Goal: Information Seeking & Learning: Learn about a topic

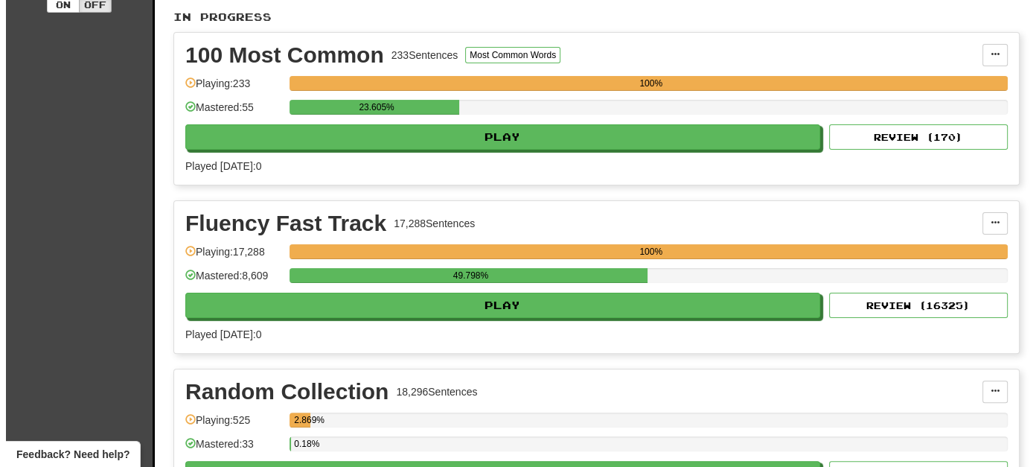
scroll to position [596, 0]
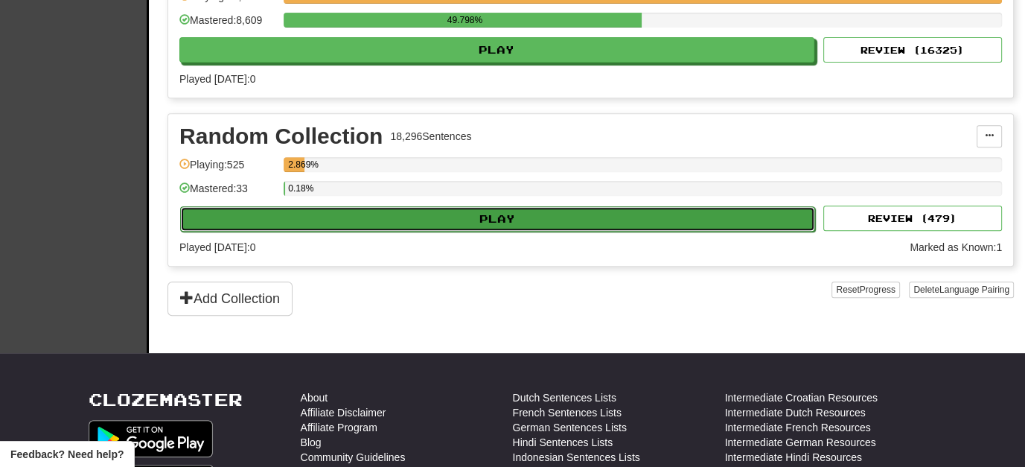
click at [494, 212] on button "Play" at bounding box center [497, 218] width 635 height 25
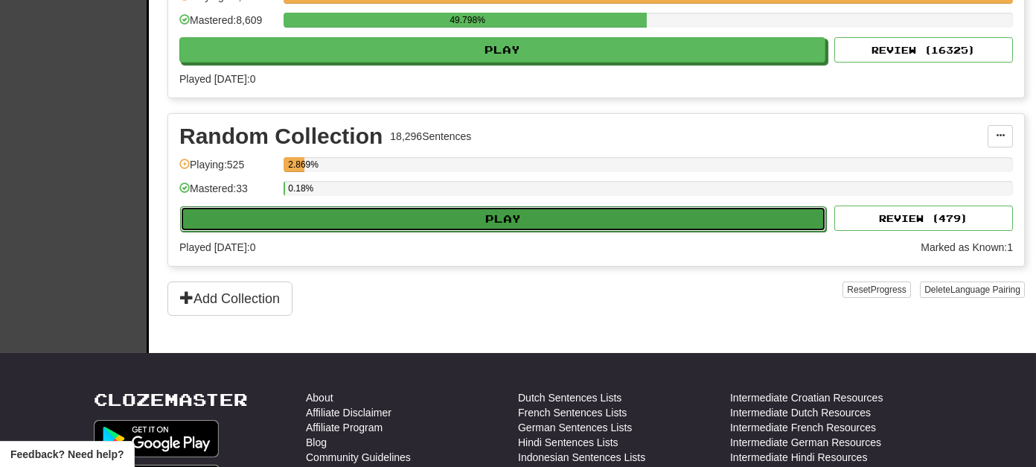
select select "**"
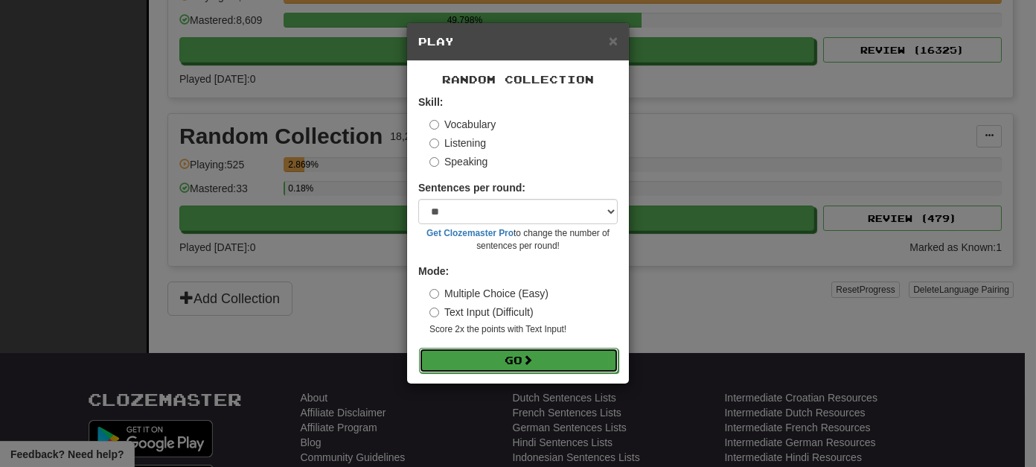
click at [517, 352] on button "Go" at bounding box center [519, 360] width 200 height 25
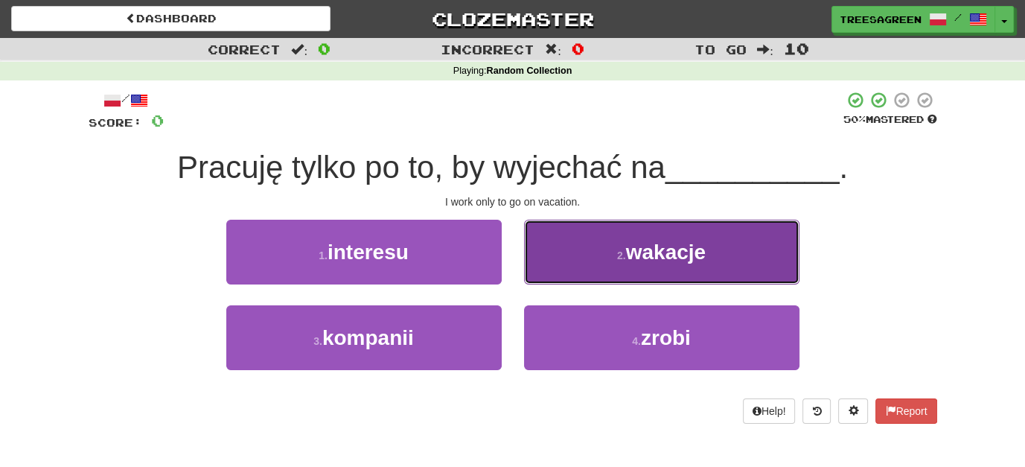
click at [632, 251] on span "wakacje" at bounding box center [666, 251] width 80 height 23
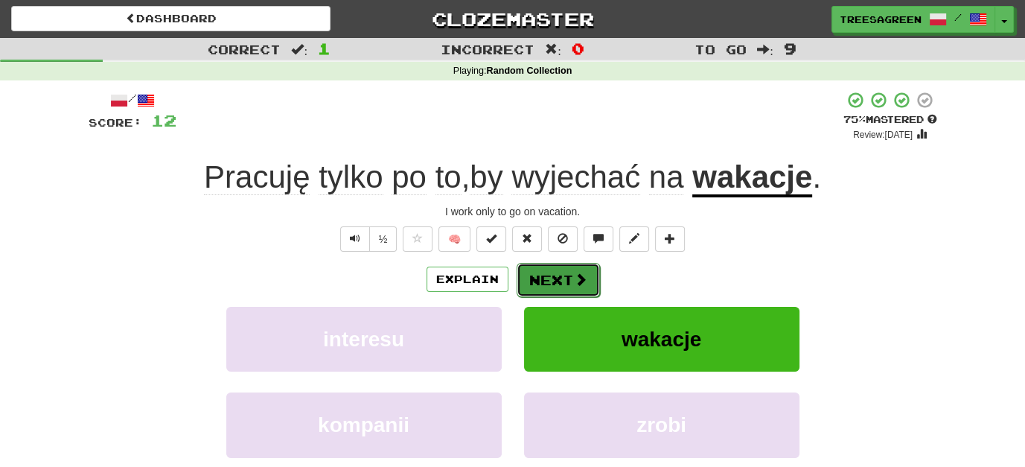
click at [559, 274] on button "Next" at bounding box center [558, 280] width 83 height 34
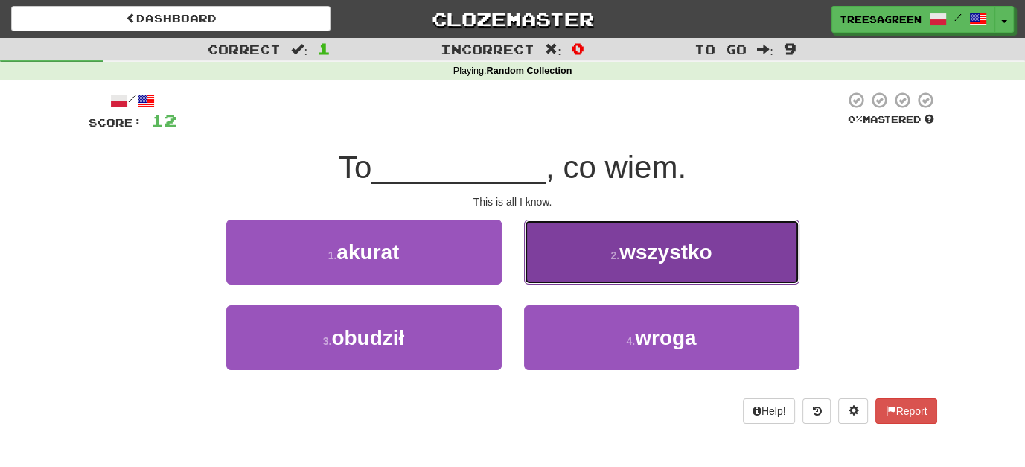
click at [687, 262] on span "wszystko" at bounding box center [665, 251] width 93 height 23
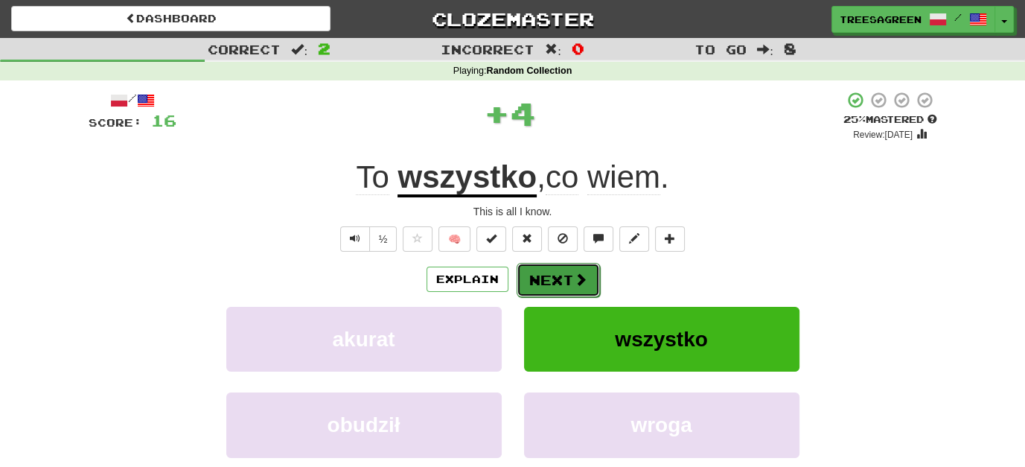
click at [583, 277] on span at bounding box center [580, 278] width 13 height 13
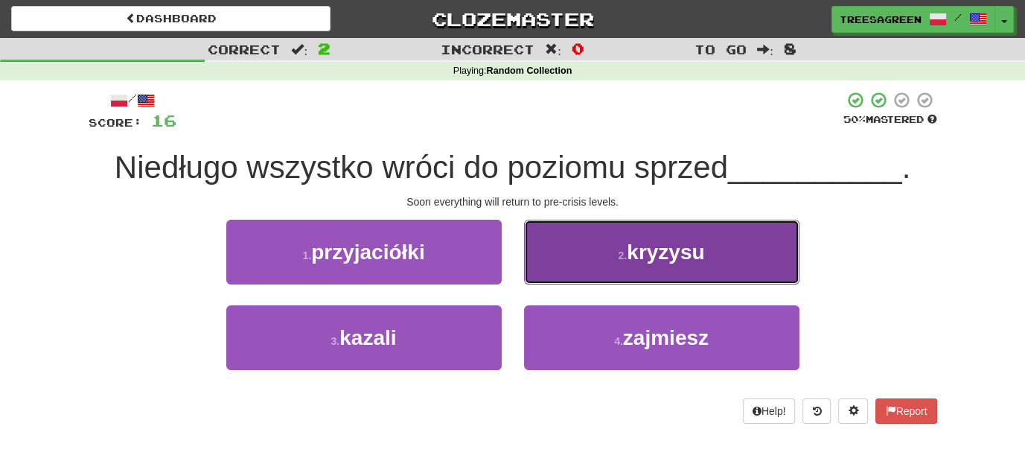
click at [658, 239] on button "2 . kryzysu" at bounding box center [661, 252] width 275 height 65
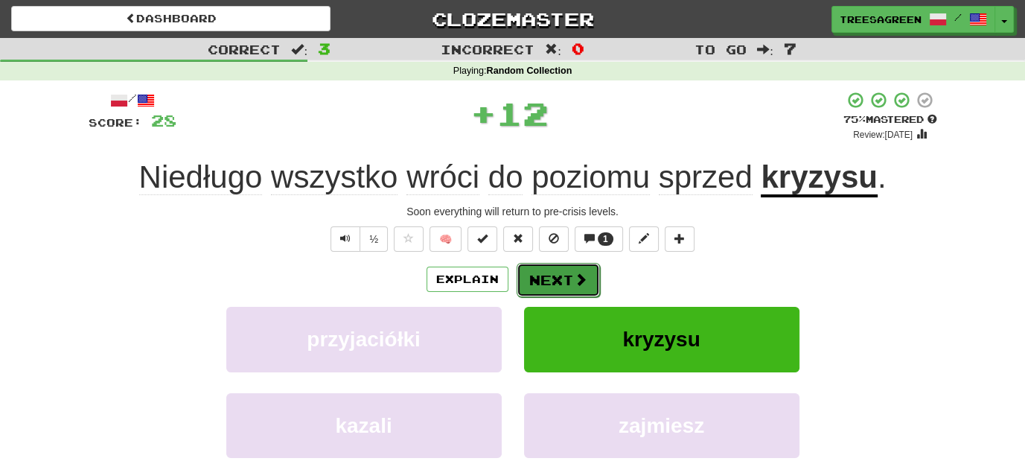
click at [569, 280] on button "Next" at bounding box center [558, 280] width 83 height 34
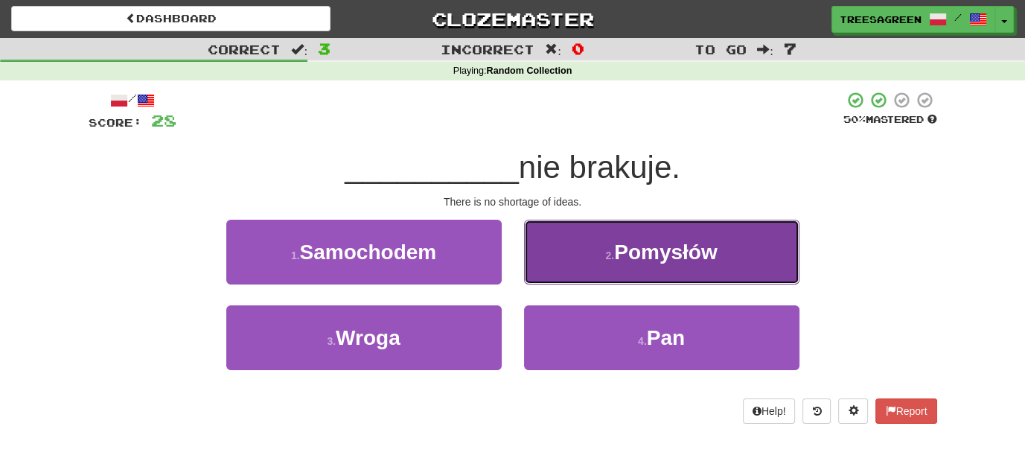
click at [642, 240] on span "Pomysłów" at bounding box center [665, 251] width 103 height 23
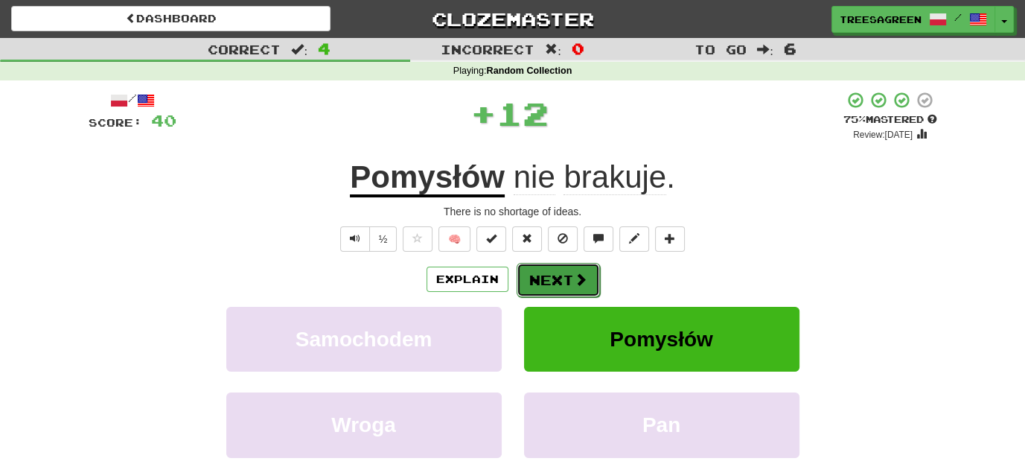
click at [578, 275] on span at bounding box center [580, 278] width 13 height 13
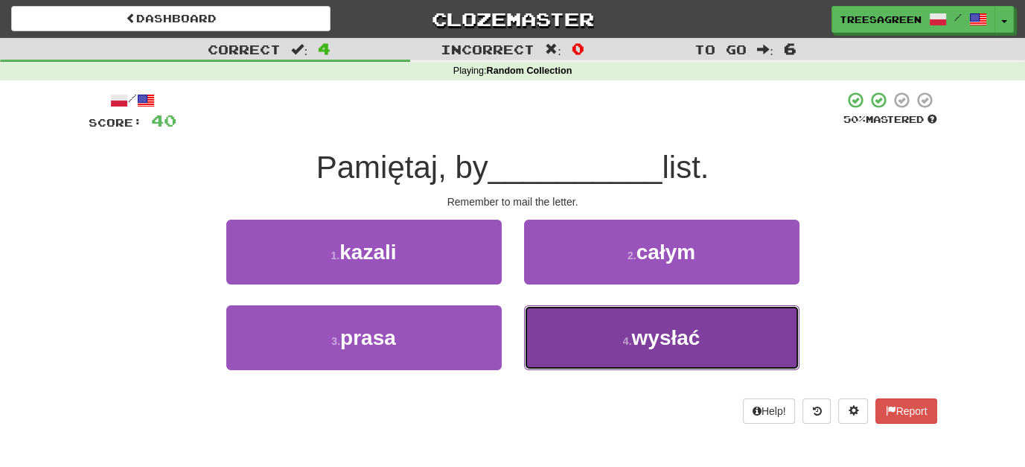
click at [674, 335] on span "wysłać" at bounding box center [665, 337] width 68 height 23
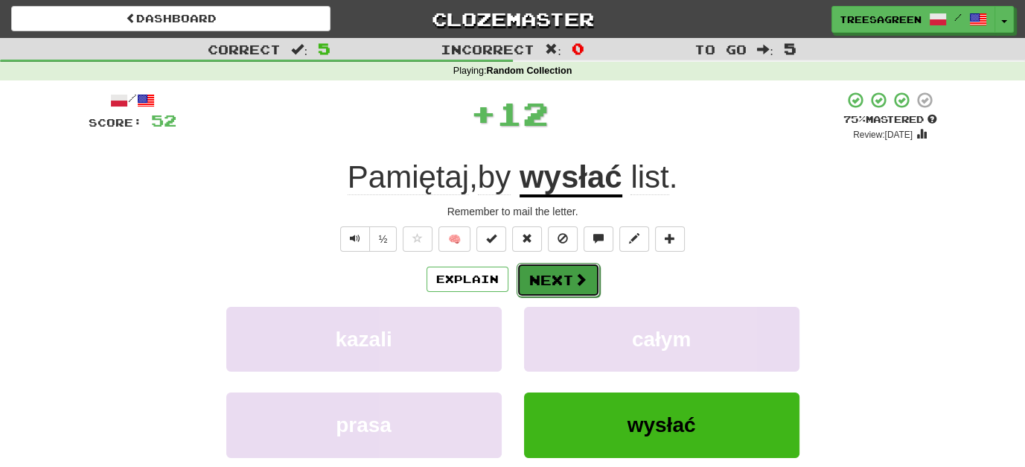
click at [560, 277] on button "Next" at bounding box center [558, 280] width 83 height 34
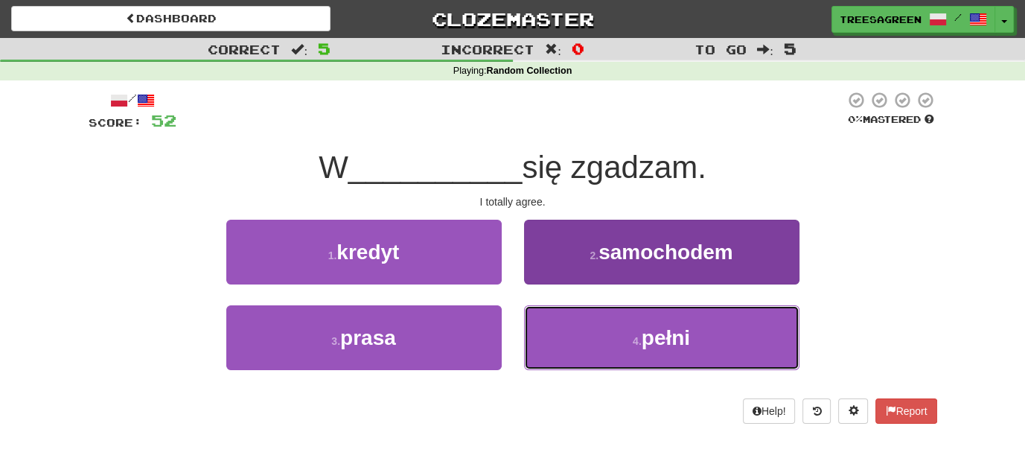
drag, startPoint x: 674, startPoint y: 338, endPoint x: 608, endPoint y: 342, distance: 65.7
click at [675, 338] on span "pełni" at bounding box center [666, 337] width 48 height 23
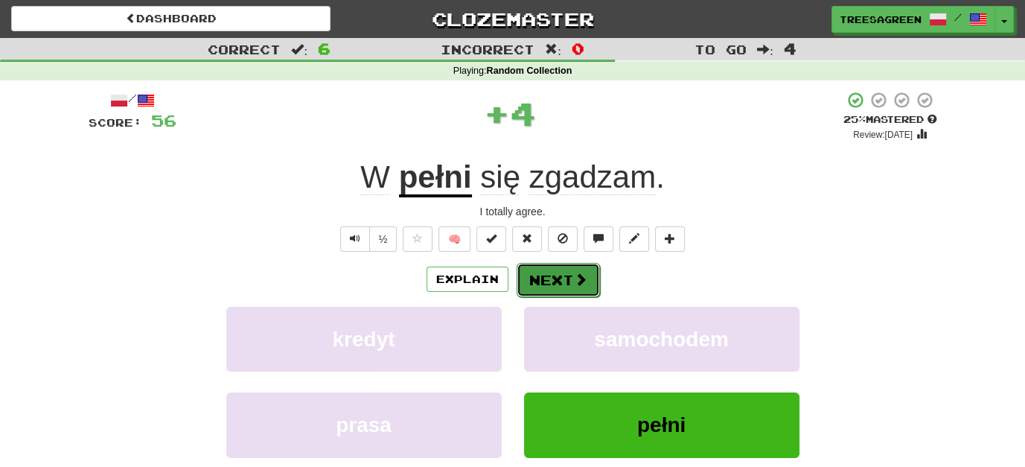
click at [569, 275] on button "Next" at bounding box center [558, 280] width 83 height 34
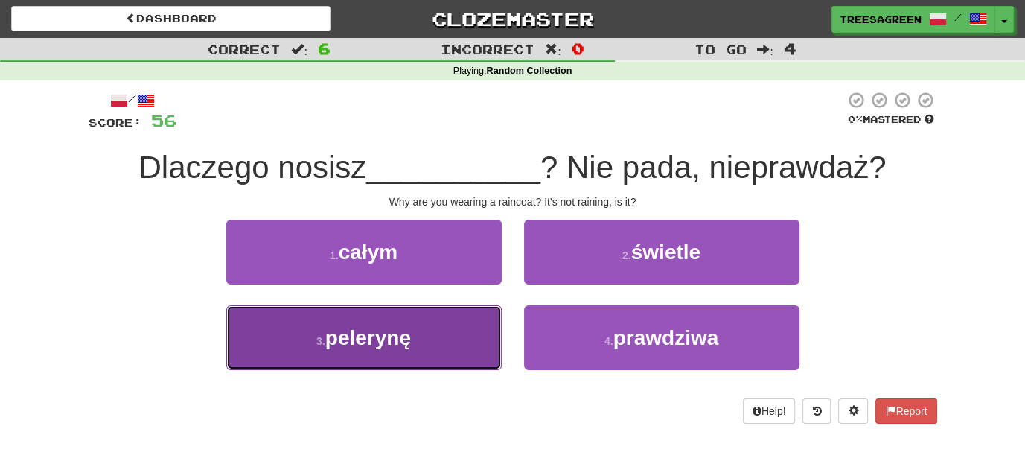
click at [378, 339] on span "pelerynę" at bounding box center [368, 337] width 86 height 23
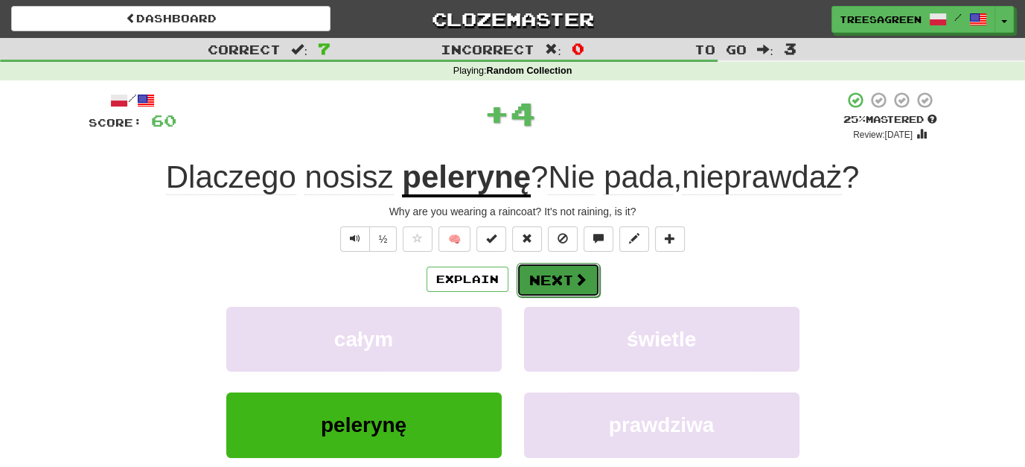
click at [568, 281] on button "Next" at bounding box center [558, 280] width 83 height 34
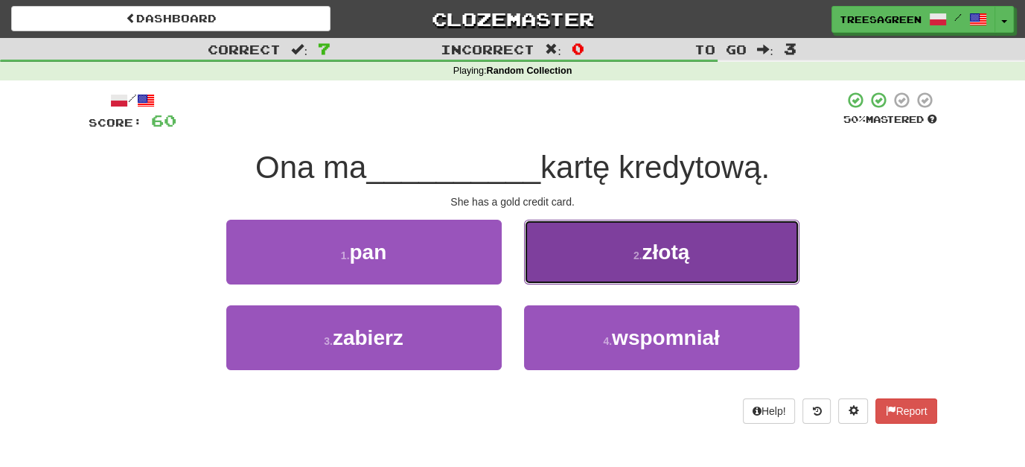
click at [669, 260] on span "złotą" at bounding box center [666, 251] width 48 height 23
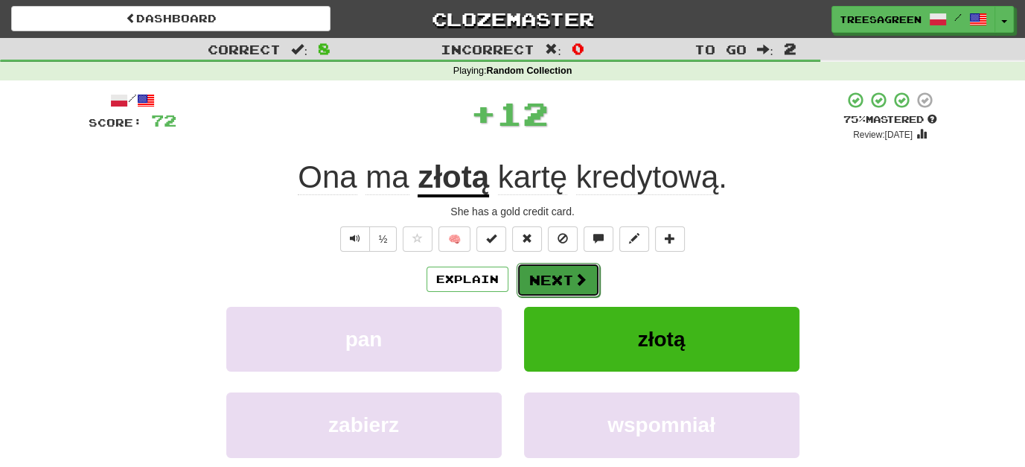
click at [563, 280] on button "Next" at bounding box center [558, 280] width 83 height 34
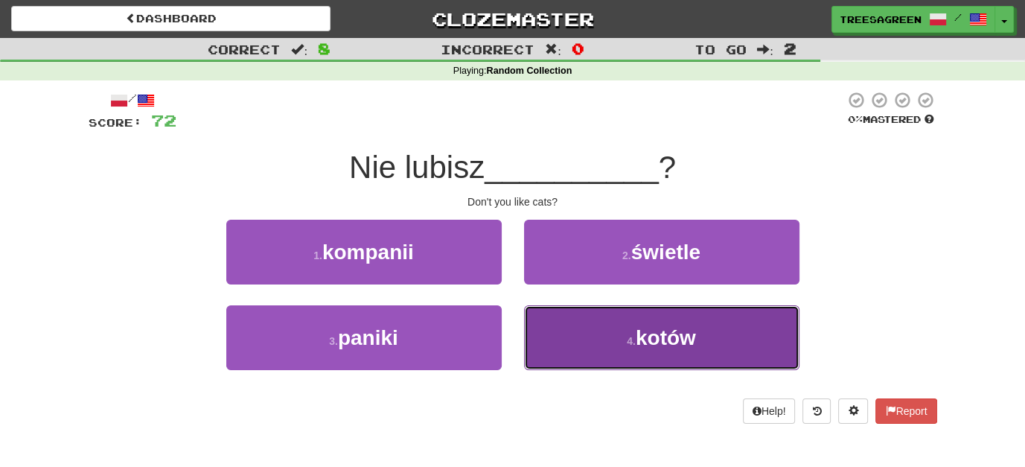
click at [666, 340] on span "kotów" at bounding box center [666, 337] width 60 height 23
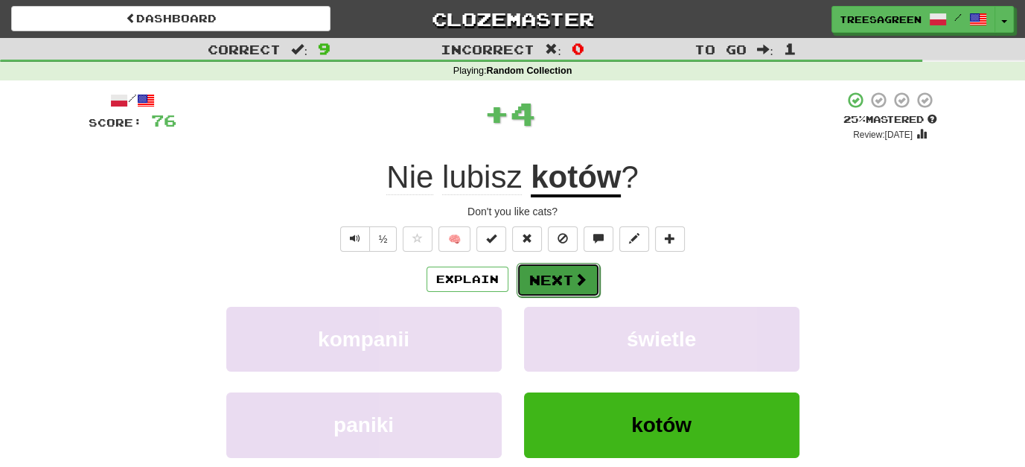
click at [564, 282] on button "Next" at bounding box center [558, 280] width 83 height 34
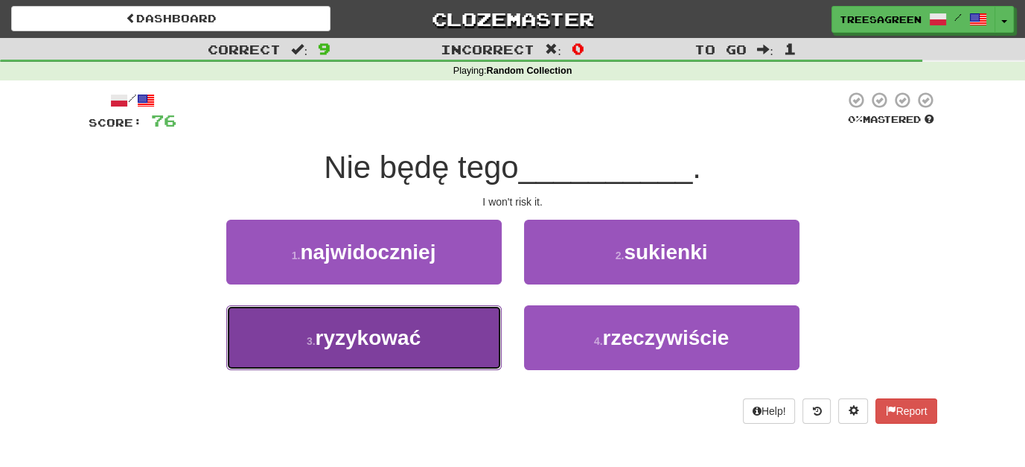
click at [436, 340] on button "3 . ryzykować" at bounding box center [363, 337] width 275 height 65
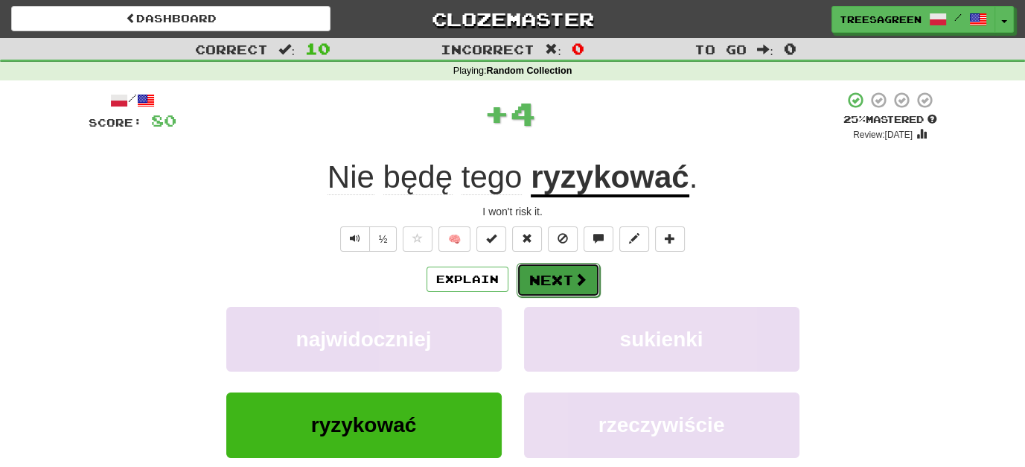
click at [567, 275] on button "Next" at bounding box center [558, 280] width 83 height 34
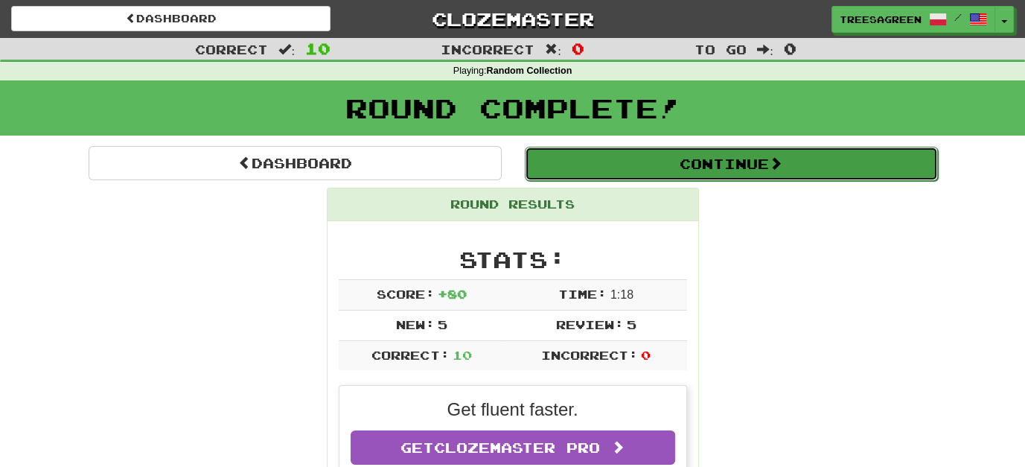
click at [733, 160] on button "Continue" at bounding box center [731, 164] width 413 height 34
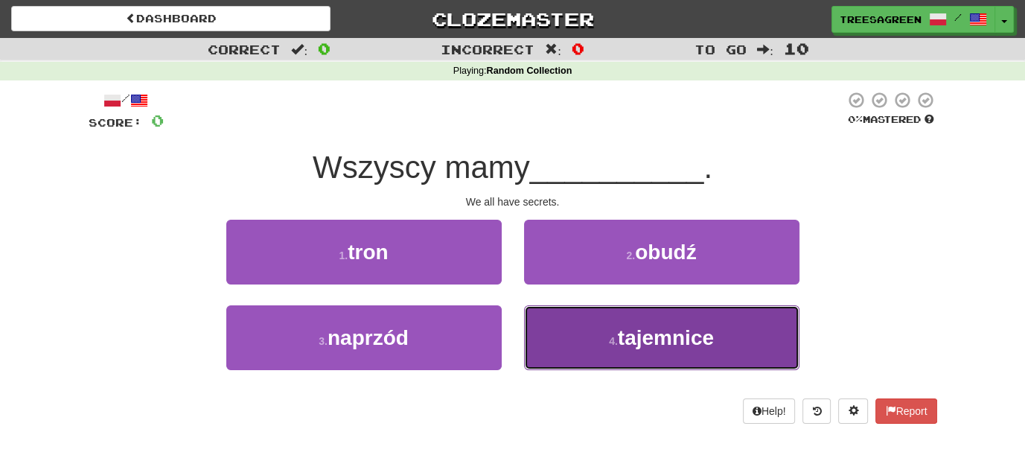
click at [712, 336] on span "tajemnice" at bounding box center [666, 337] width 96 height 23
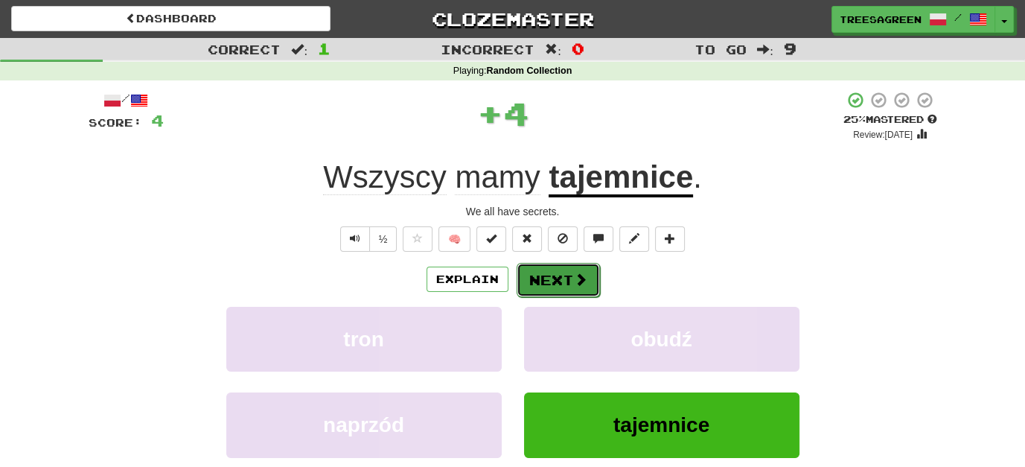
click at [549, 284] on button "Next" at bounding box center [558, 280] width 83 height 34
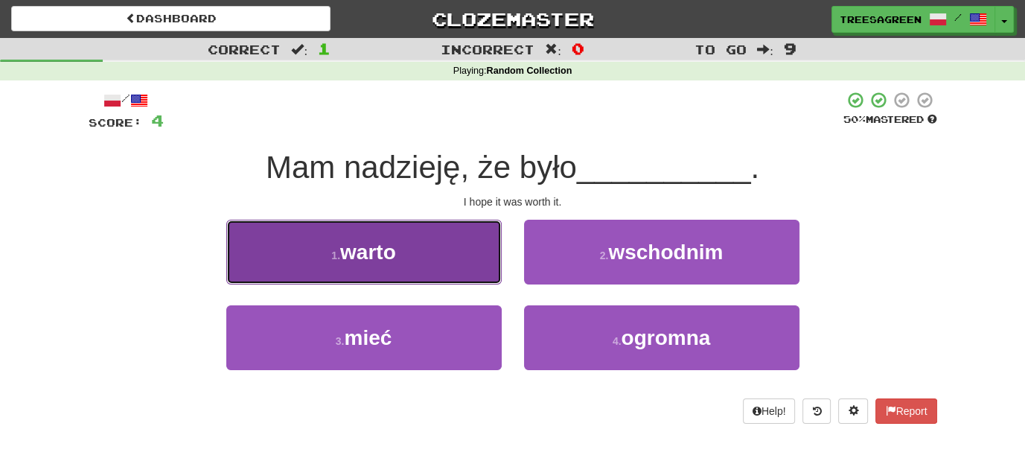
click at [366, 247] on span "warto" at bounding box center [368, 251] width 56 height 23
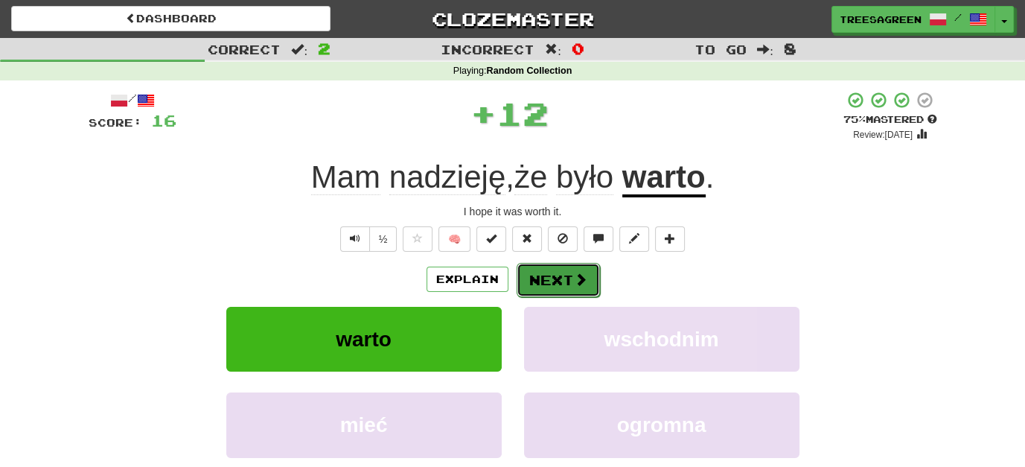
click at [576, 276] on span at bounding box center [580, 278] width 13 height 13
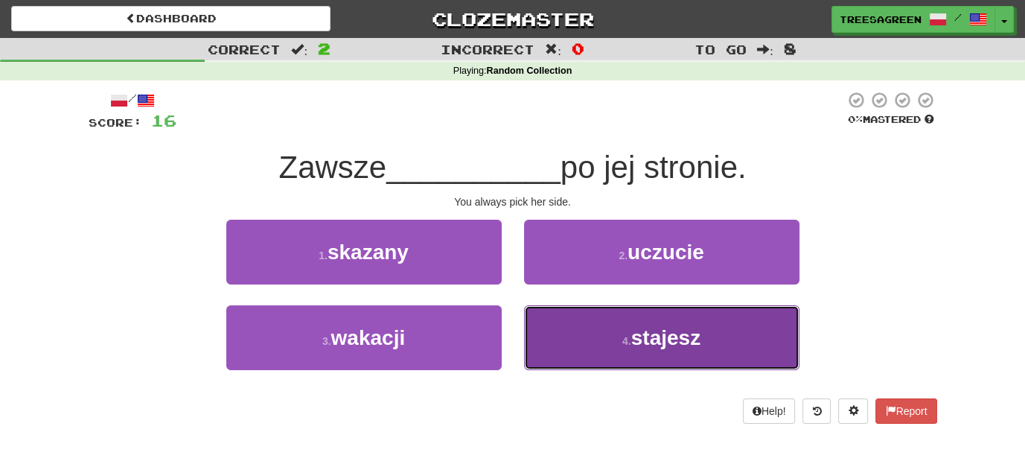
click at [682, 337] on span "stajesz" at bounding box center [665, 337] width 69 height 23
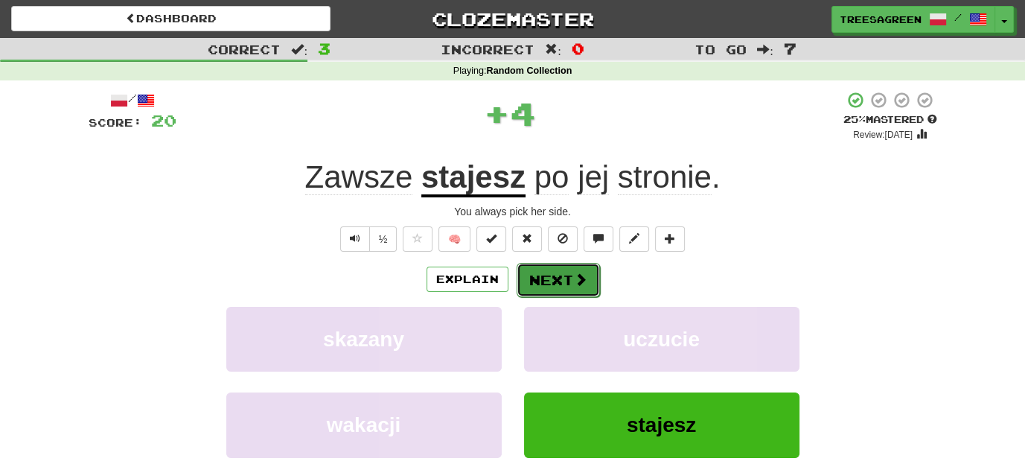
click at [563, 274] on button "Next" at bounding box center [558, 280] width 83 height 34
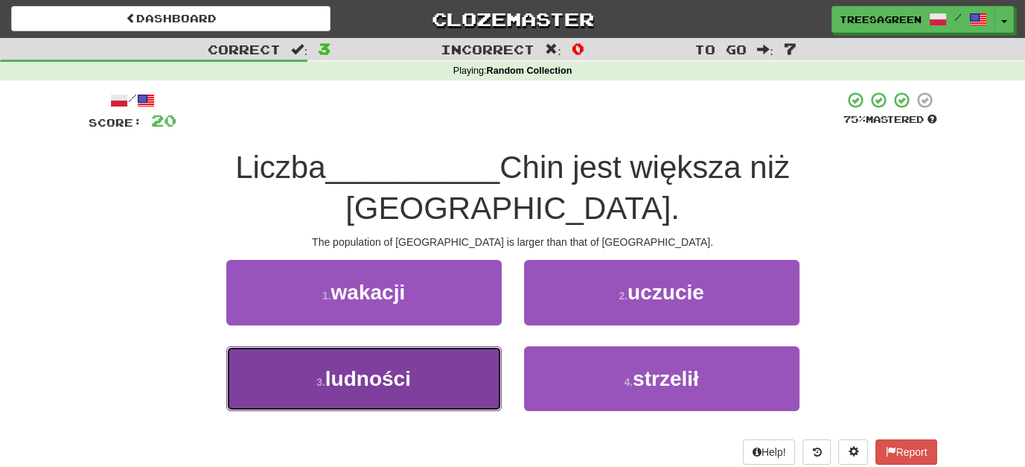
click at [392, 367] on span "ludności" at bounding box center [368, 378] width 86 height 23
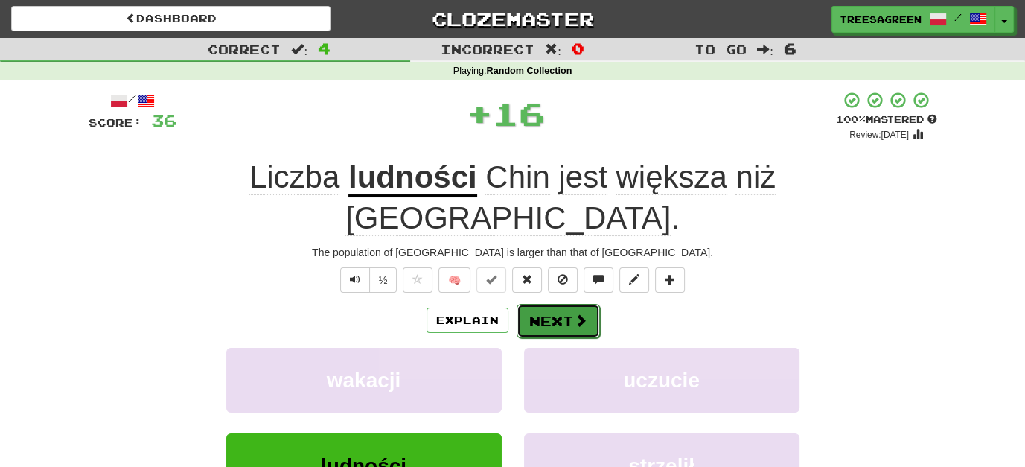
click at [546, 304] on button "Next" at bounding box center [558, 321] width 83 height 34
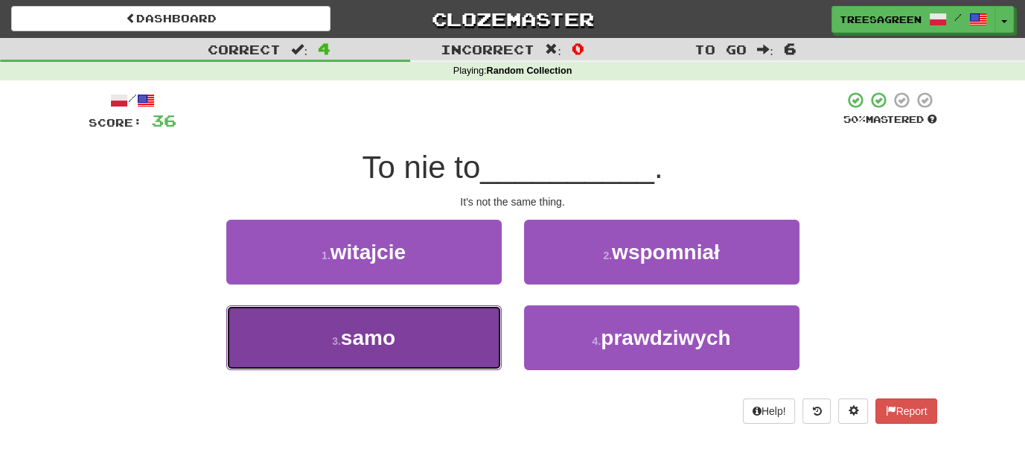
click at [389, 334] on span "samo" at bounding box center [368, 337] width 54 height 23
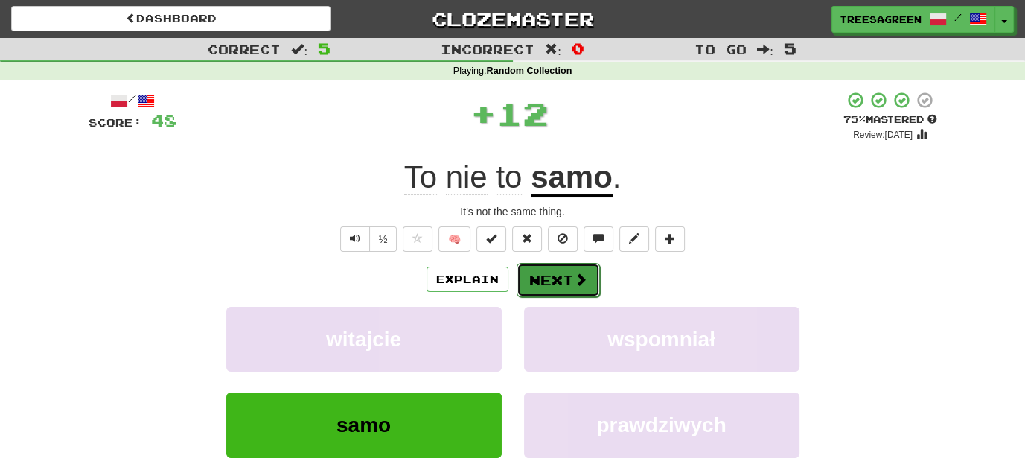
click at [566, 272] on button "Next" at bounding box center [558, 280] width 83 height 34
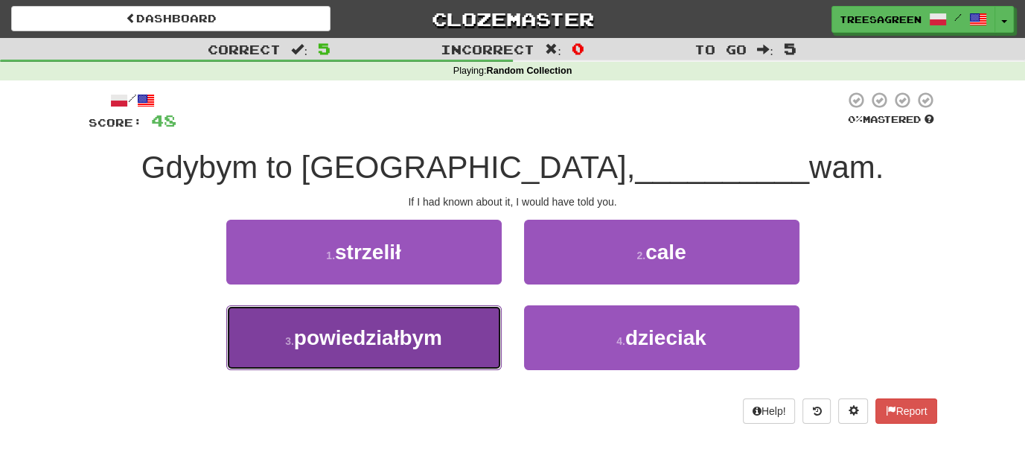
click at [416, 332] on span "powiedziałbym" at bounding box center [368, 337] width 148 height 23
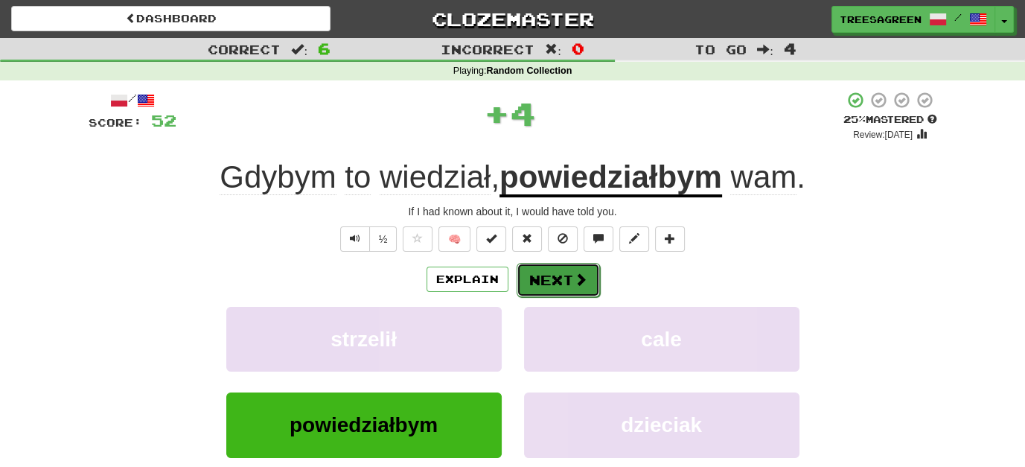
click at [548, 287] on button "Next" at bounding box center [558, 280] width 83 height 34
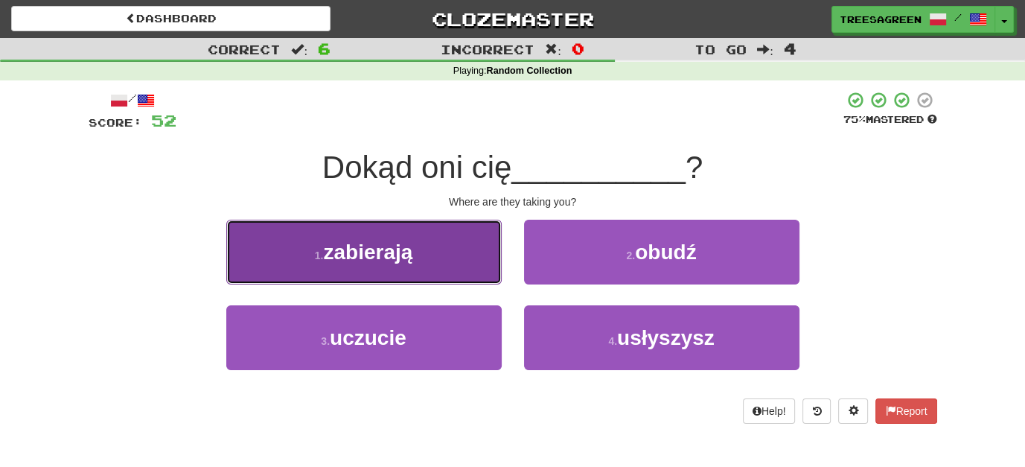
click at [411, 247] on span "zabierają" at bounding box center [367, 251] width 89 height 23
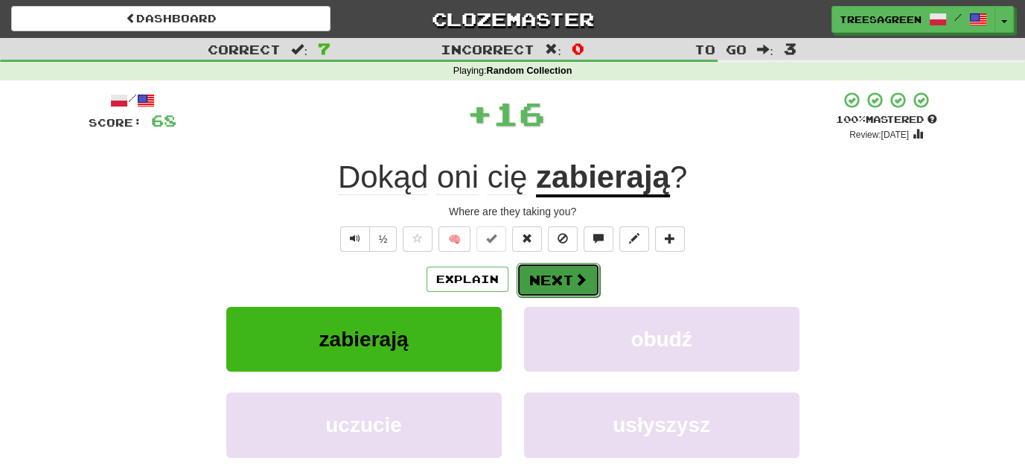
click at [553, 272] on button "Next" at bounding box center [558, 280] width 83 height 34
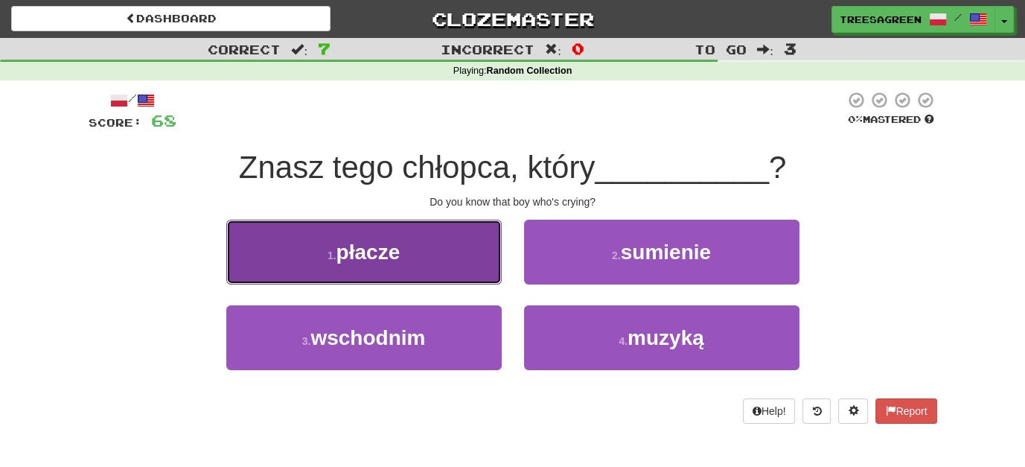
click at [376, 248] on span "płacze" at bounding box center [369, 251] width 64 height 23
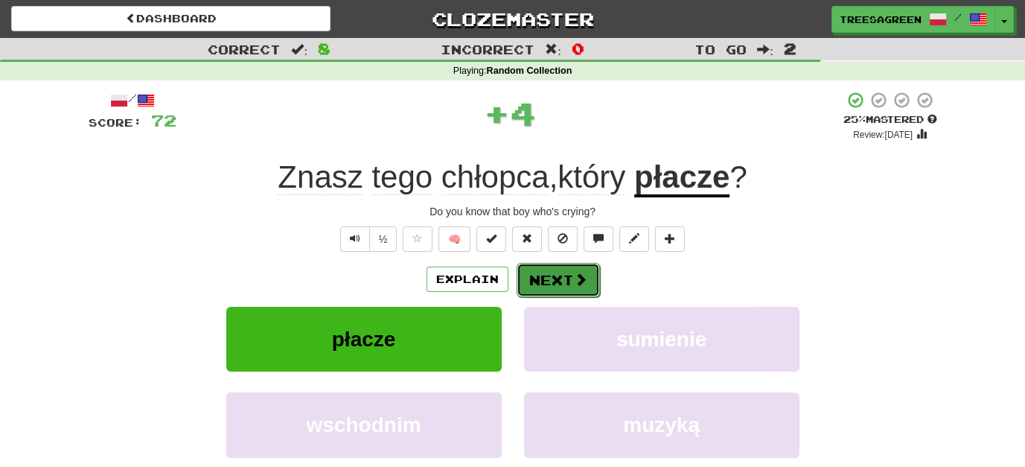
click at [560, 272] on button "Next" at bounding box center [558, 280] width 83 height 34
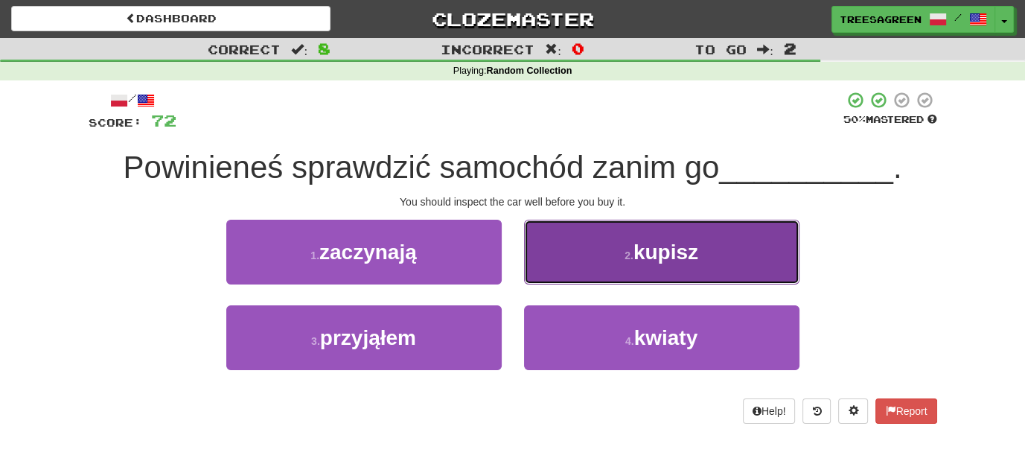
click at [654, 243] on span "kupisz" at bounding box center [666, 251] width 65 height 23
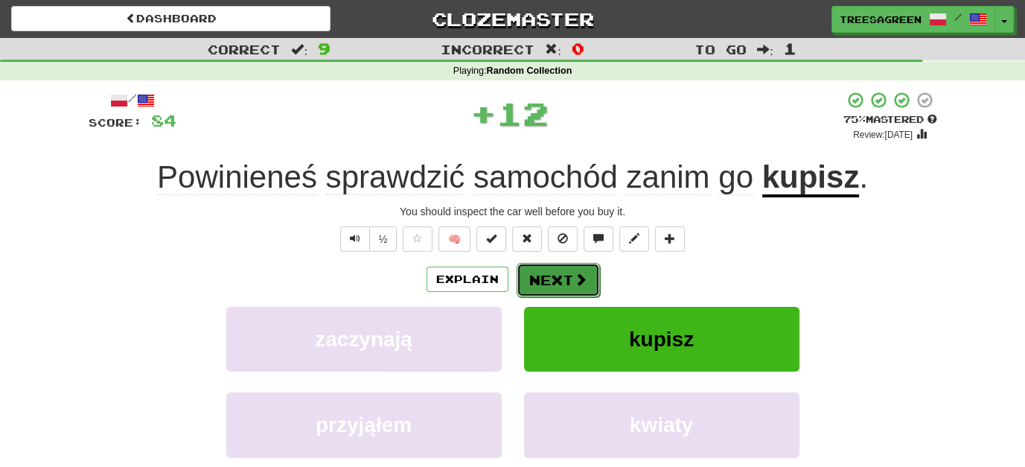
click at [549, 274] on button "Next" at bounding box center [558, 280] width 83 height 34
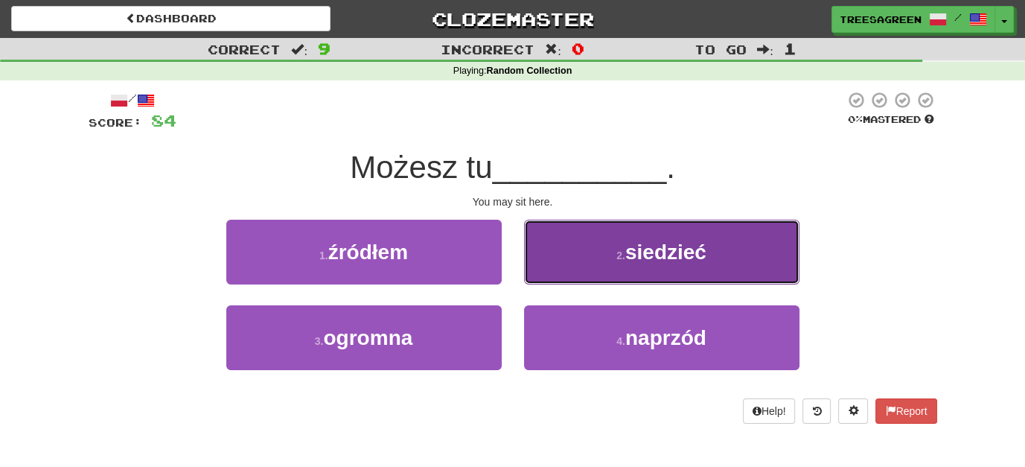
click at [673, 245] on span "siedzieć" at bounding box center [665, 251] width 81 height 23
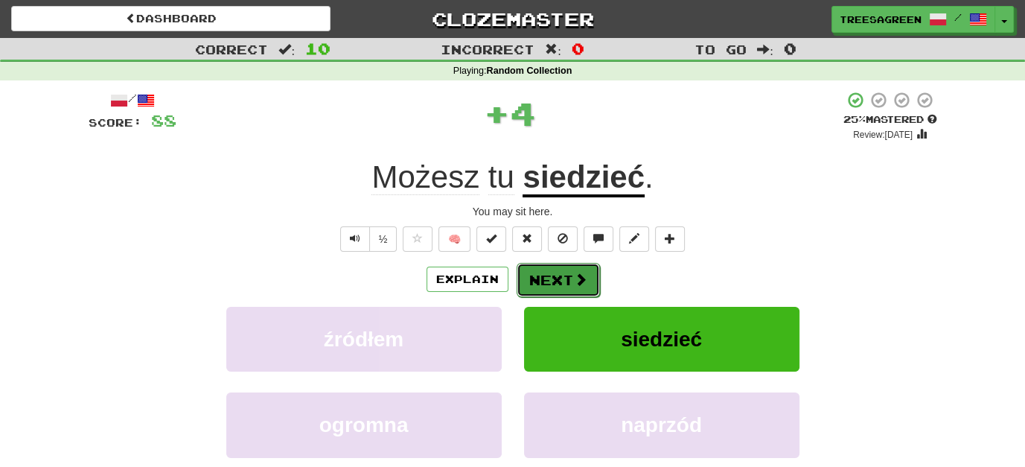
click at [544, 278] on button "Next" at bounding box center [558, 280] width 83 height 34
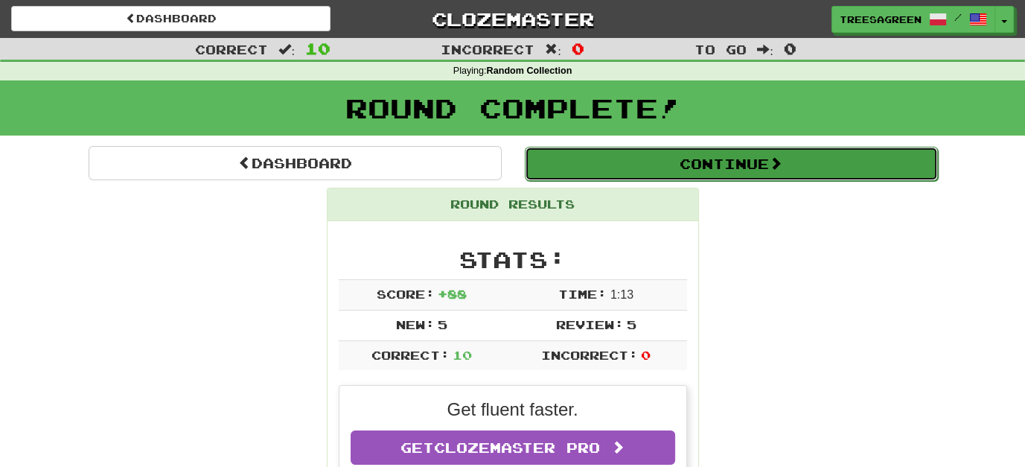
click at [739, 165] on button "Continue" at bounding box center [731, 164] width 413 height 34
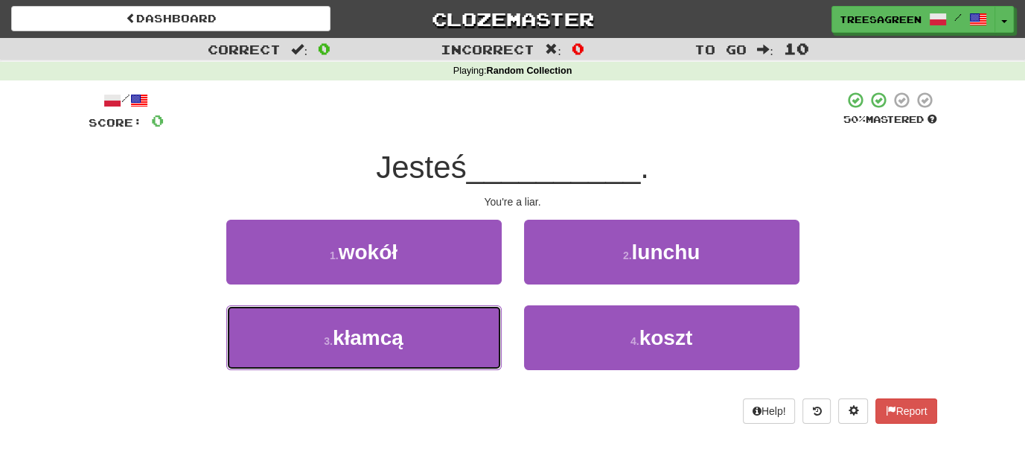
drag, startPoint x: 357, startPoint y: 327, endPoint x: 332, endPoint y: 300, distance: 36.9
click at [359, 327] on span "kłamcą" at bounding box center [368, 337] width 71 height 23
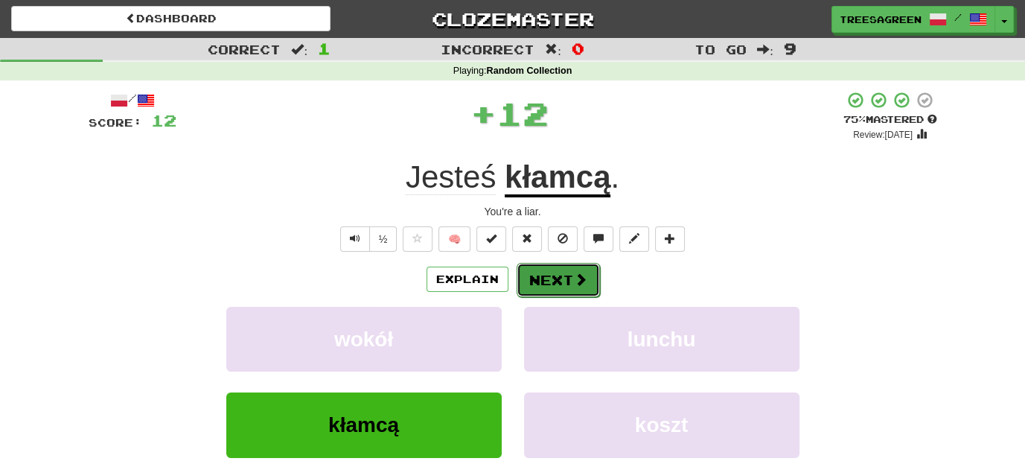
click at [570, 274] on button "Next" at bounding box center [558, 280] width 83 height 34
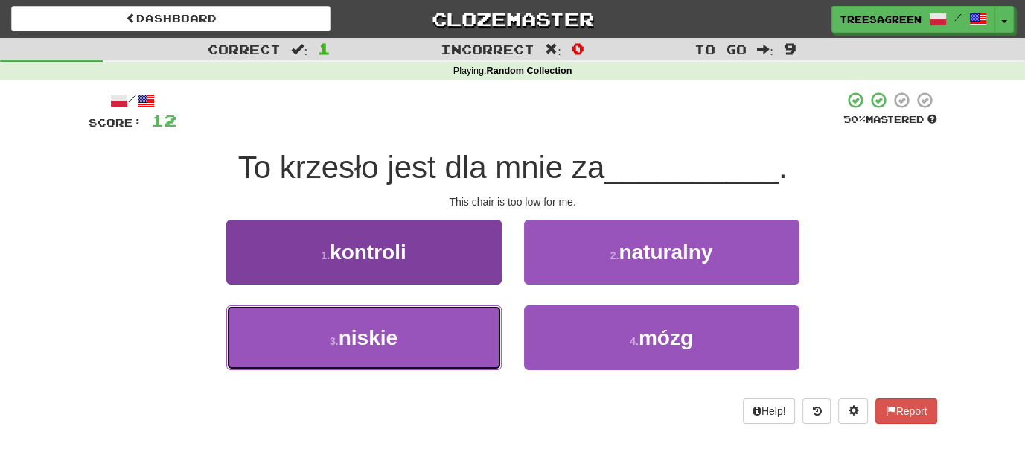
click at [369, 331] on span "niskie" at bounding box center [368, 337] width 59 height 23
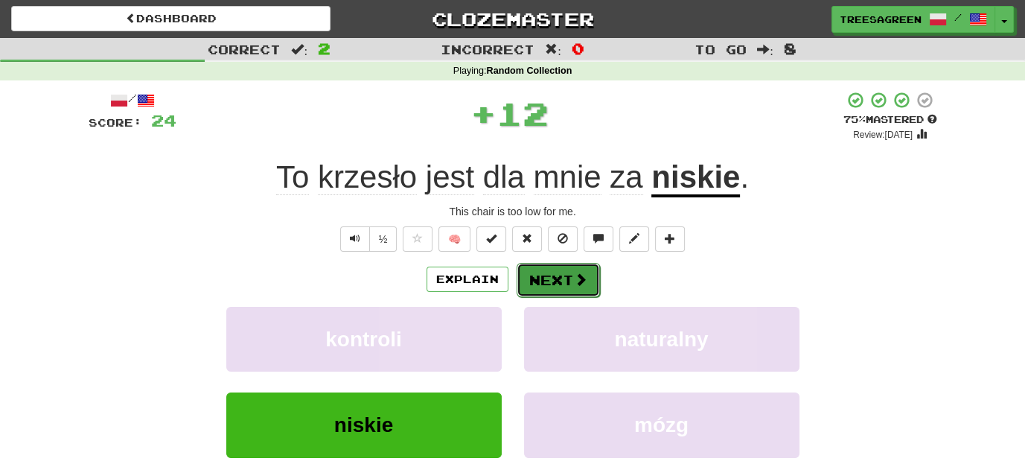
click at [570, 280] on button "Next" at bounding box center [558, 280] width 83 height 34
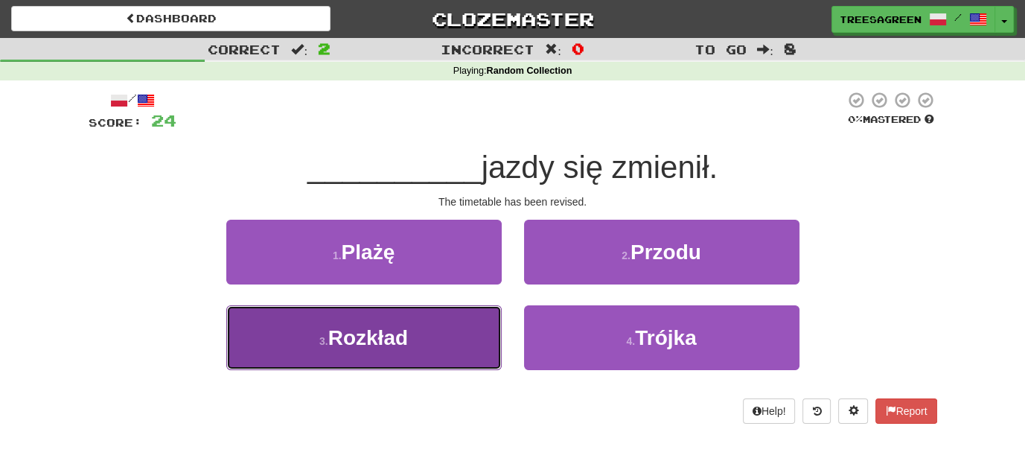
click at [401, 337] on span "Rozkład" at bounding box center [368, 337] width 80 height 23
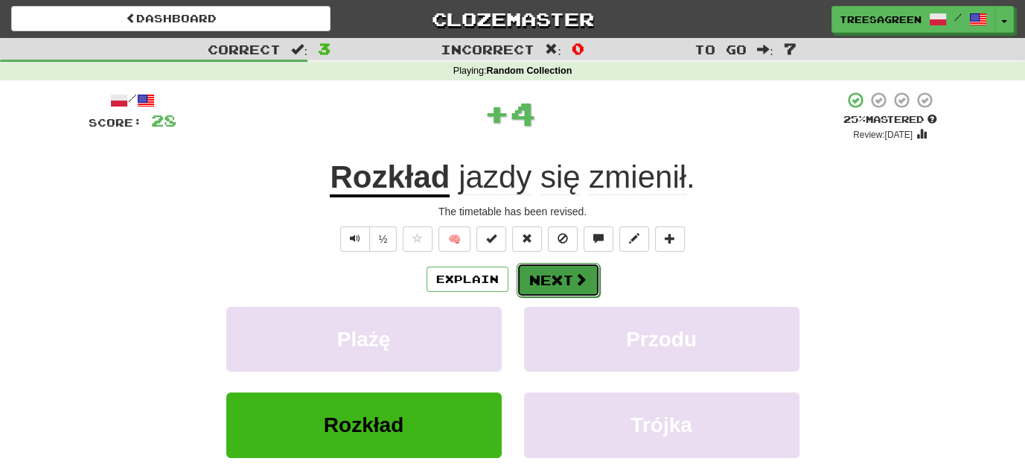
click at [584, 273] on span at bounding box center [580, 278] width 13 height 13
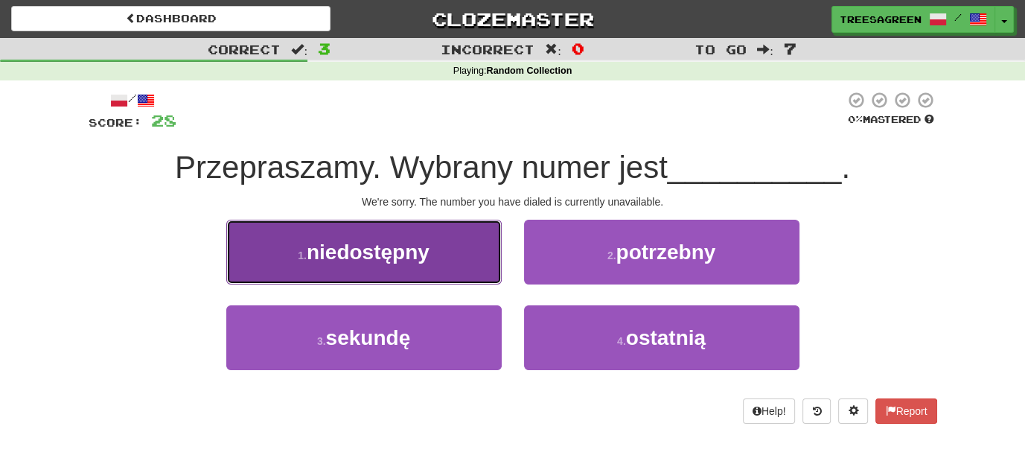
click at [409, 246] on span "niedostępny" at bounding box center [368, 251] width 123 height 23
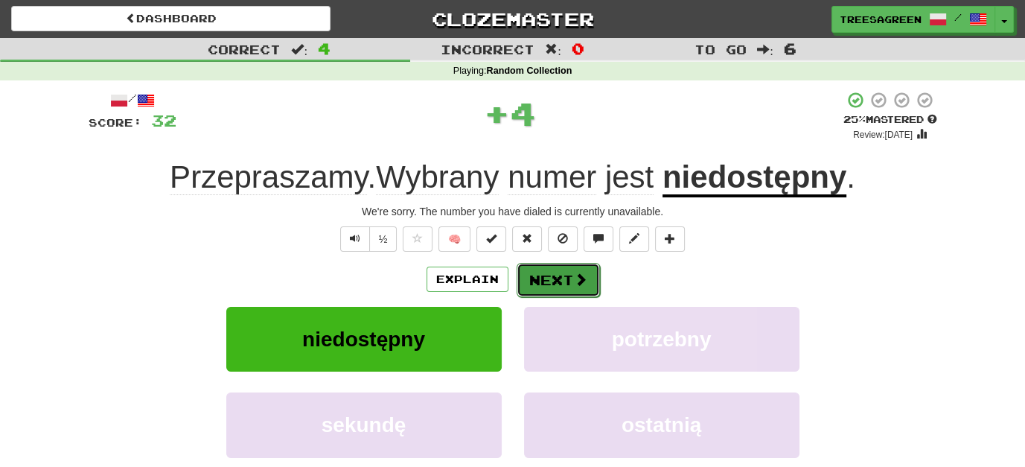
click at [543, 274] on button "Next" at bounding box center [558, 280] width 83 height 34
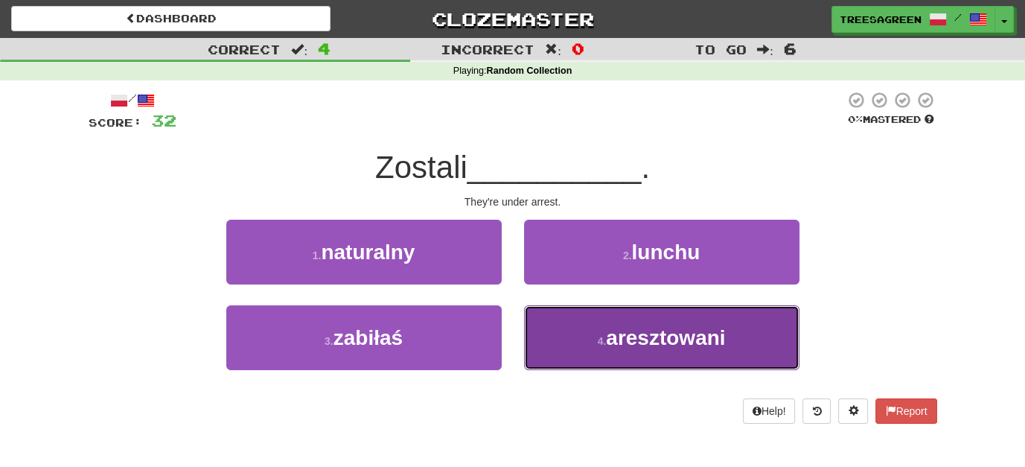
click at [672, 342] on span "aresztowani" at bounding box center [665, 337] width 119 height 23
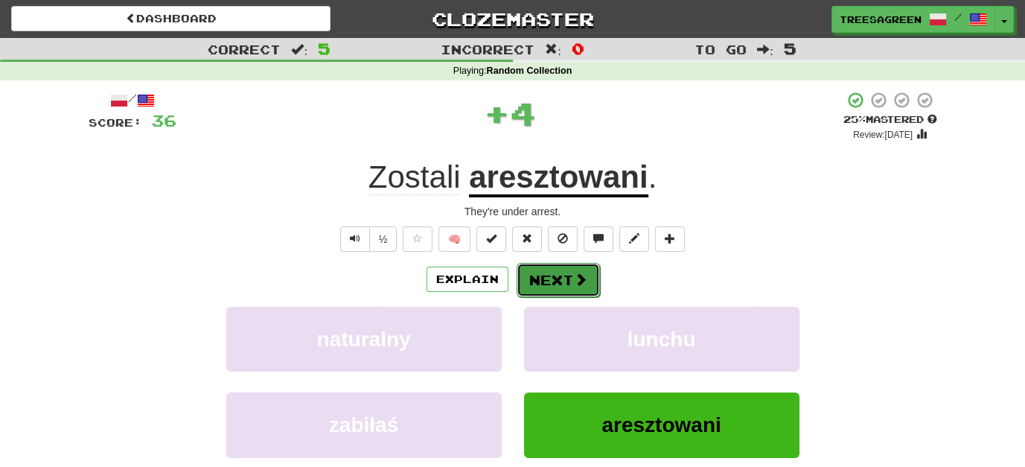
click at [561, 275] on button "Next" at bounding box center [558, 280] width 83 height 34
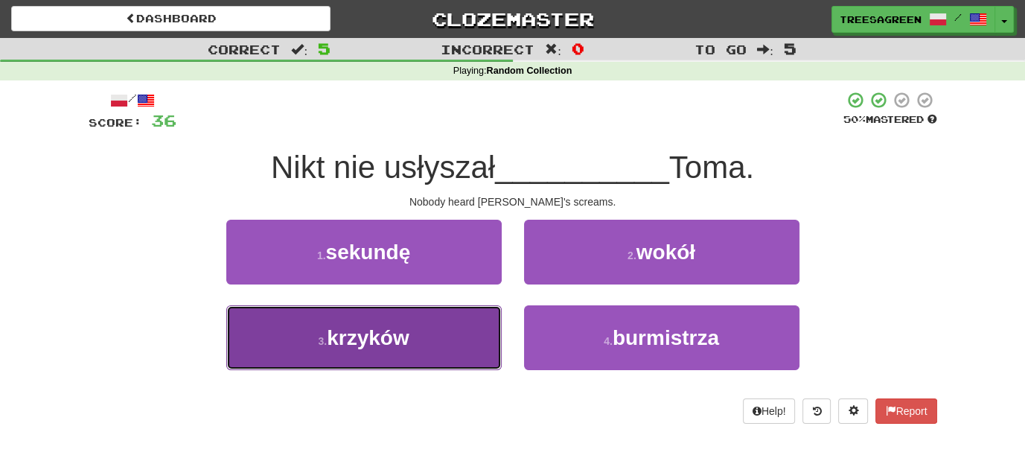
click at [388, 347] on span "krzyków" at bounding box center [368, 337] width 83 height 23
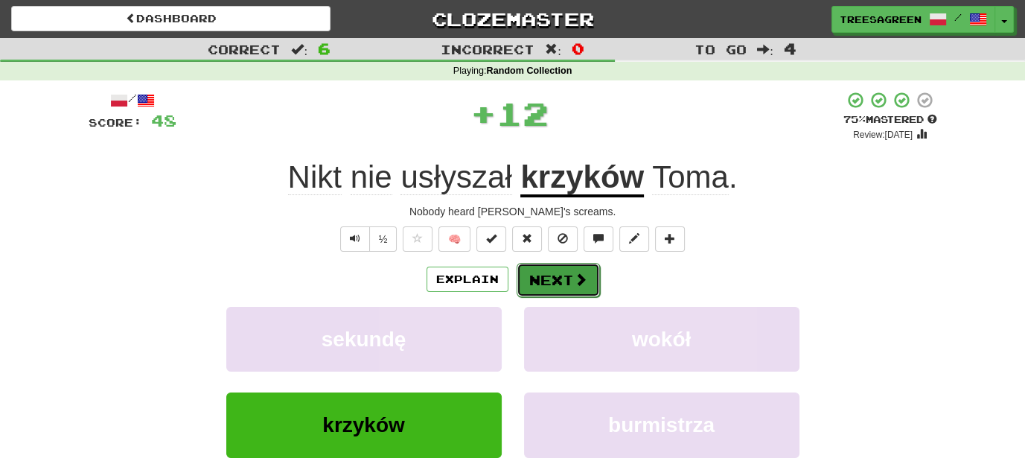
click at [559, 274] on button "Next" at bounding box center [558, 280] width 83 height 34
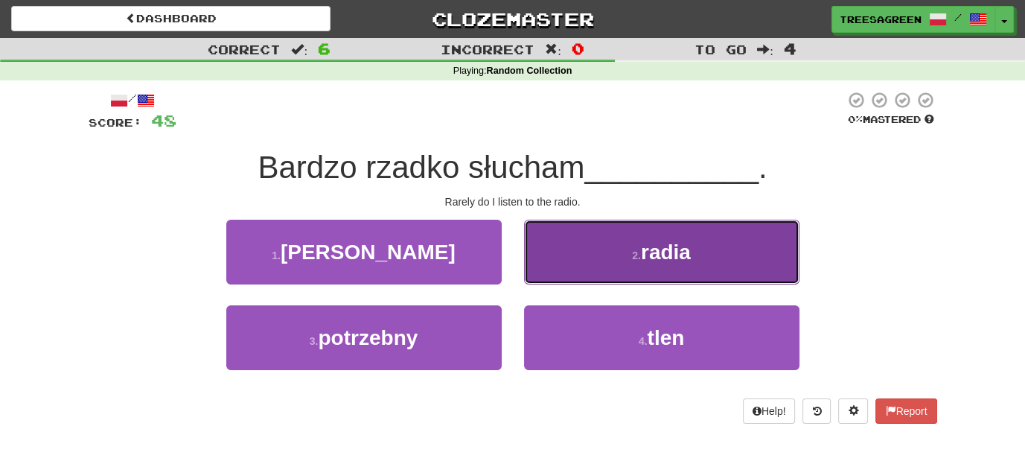
click at [680, 255] on span "radia" at bounding box center [666, 251] width 50 height 23
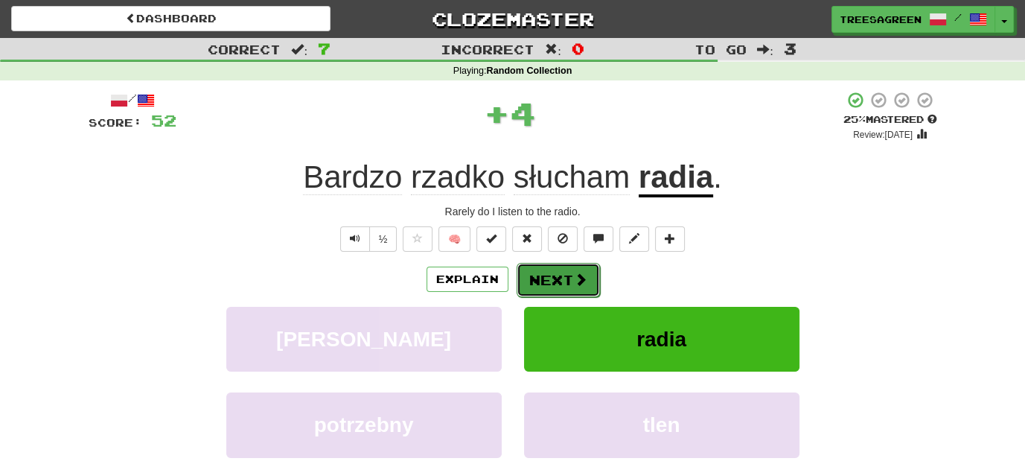
click at [581, 267] on button "Next" at bounding box center [558, 280] width 83 height 34
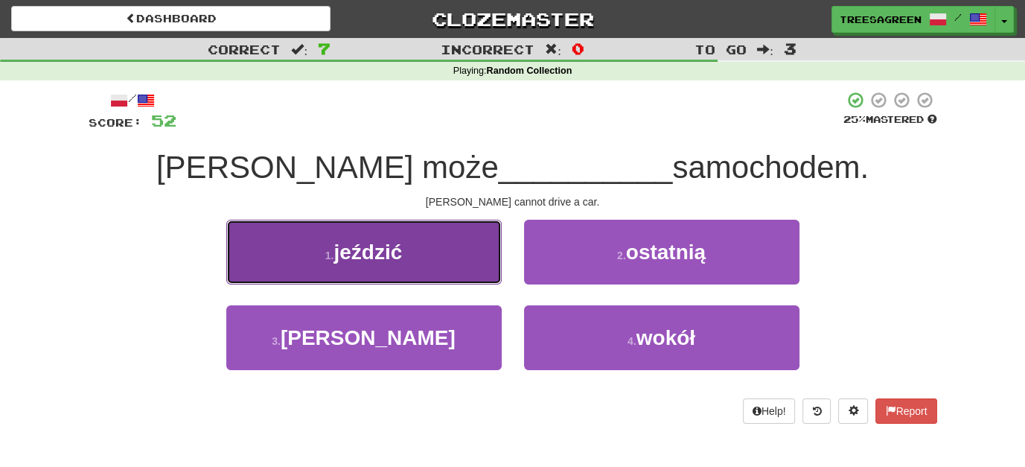
click at [377, 255] on span "jeździć" at bounding box center [368, 251] width 68 height 23
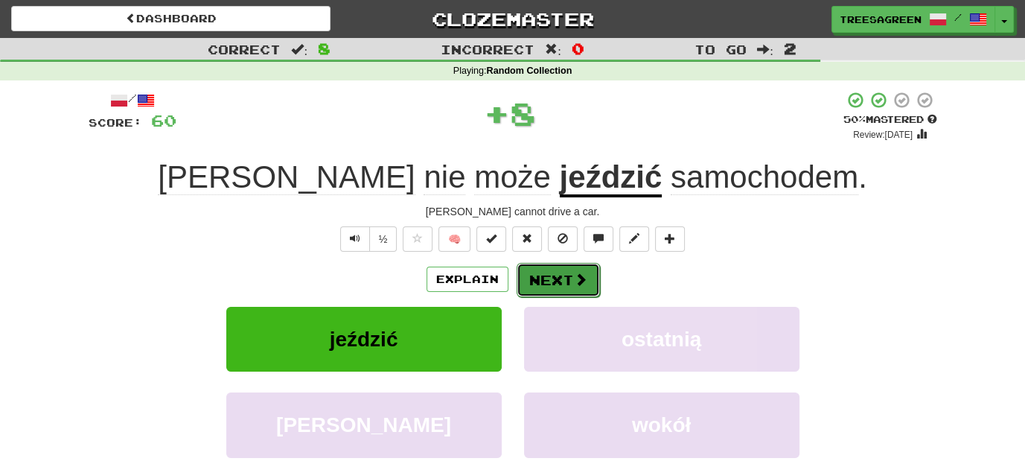
click at [564, 279] on button "Next" at bounding box center [558, 280] width 83 height 34
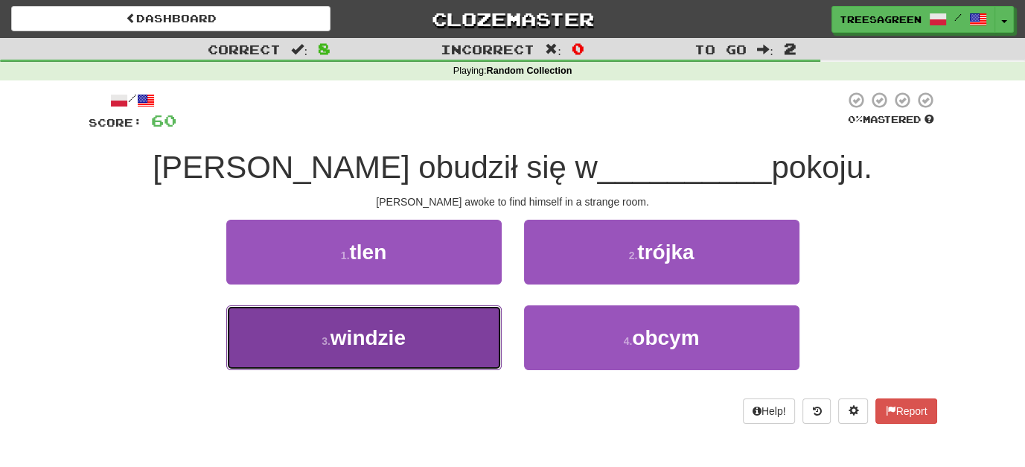
click at [403, 329] on span "windzie" at bounding box center [368, 337] width 75 height 23
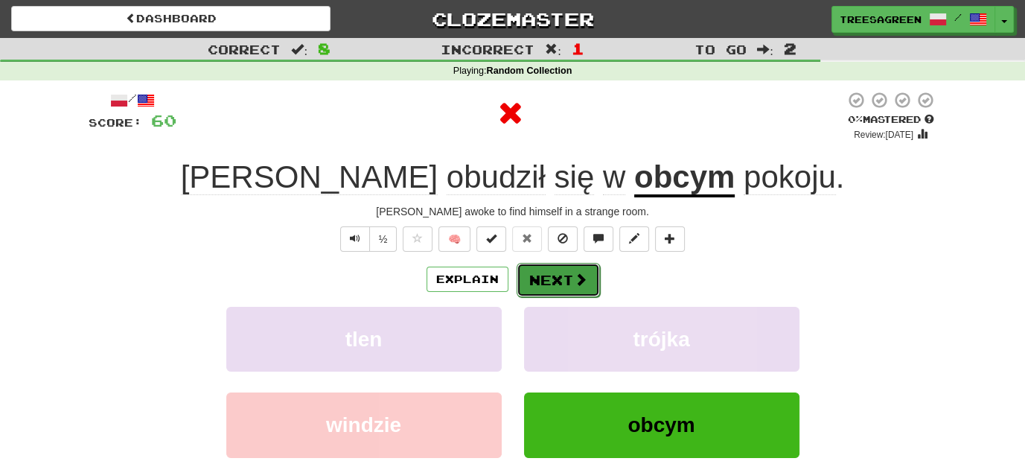
click at [550, 269] on button "Next" at bounding box center [558, 280] width 83 height 34
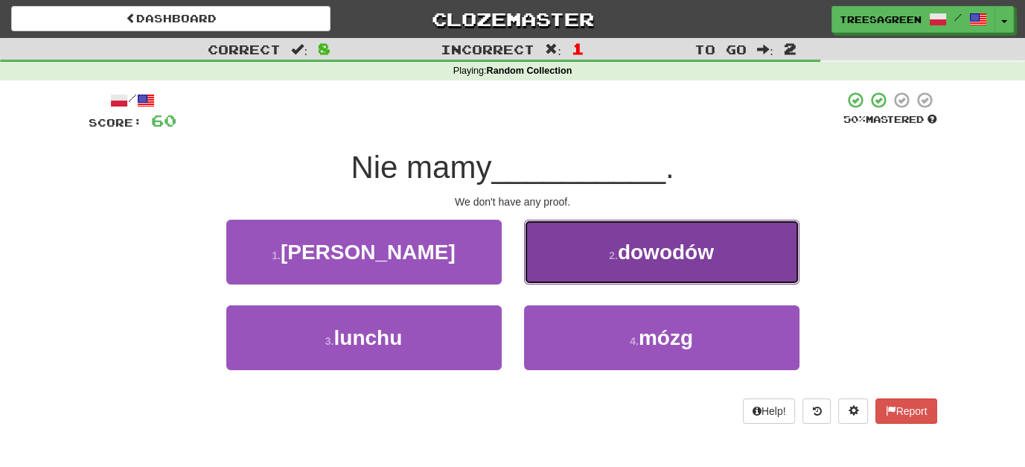
click at [681, 246] on span "dowodów" at bounding box center [666, 251] width 96 height 23
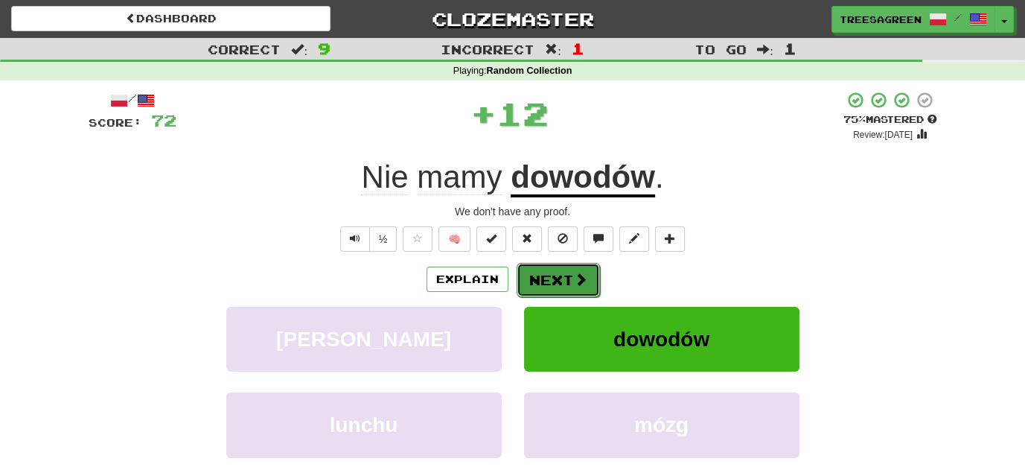
click at [570, 266] on button "Next" at bounding box center [558, 280] width 83 height 34
